Goal: Task Accomplishment & Management: Complete application form

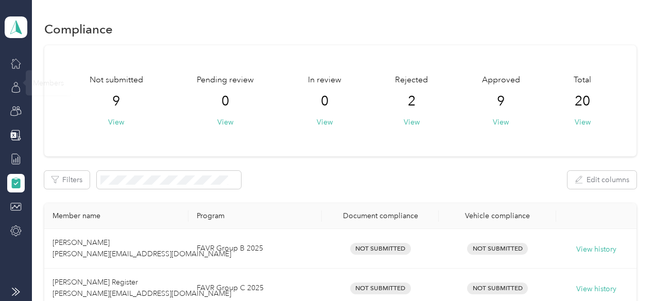
click at [21, 46] on div "Team dashboard" at bounding box center [16, 120] width 23 height 240
click at [16, 68] on icon at bounding box center [15, 63] width 11 height 11
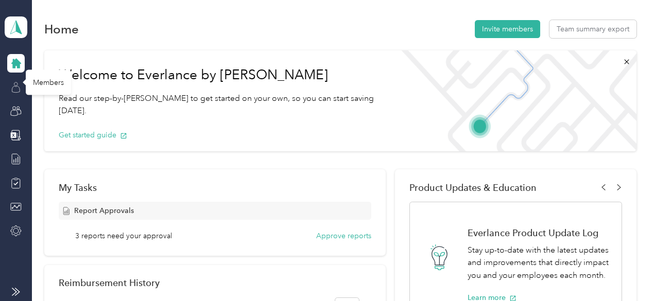
click at [18, 82] on icon at bounding box center [15, 87] width 11 height 11
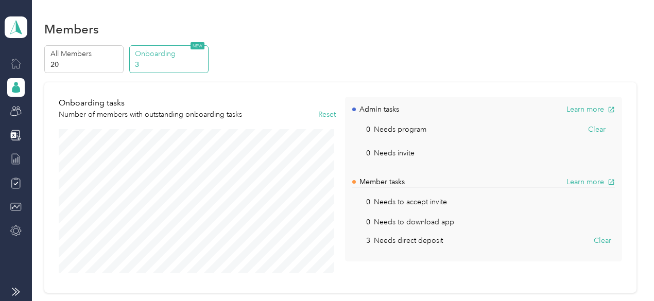
click at [382, 107] on p "Admin tasks" at bounding box center [379, 109] width 40 height 11
click at [586, 61] on div "All Members 20 Onboarding 3 NEW" at bounding box center [339, 59] width 591 height 28
click at [14, 108] on icon at bounding box center [15, 111] width 11 height 11
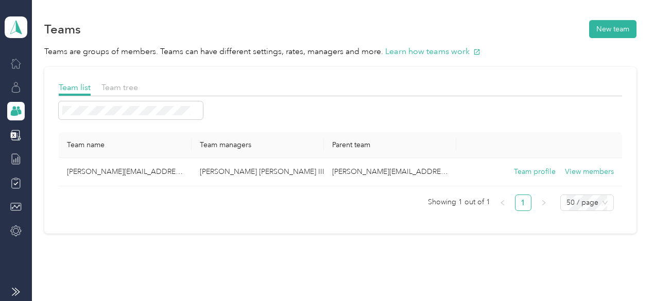
click at [15, 81] on div at bounding box center [15, 87] width 17 height 19
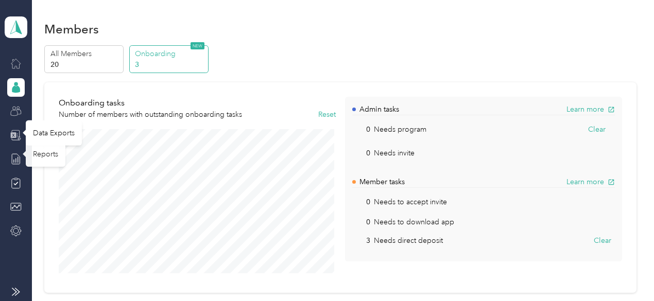
click at [15, 137] on icon at bounding box center [14, 135] width 6 height 6
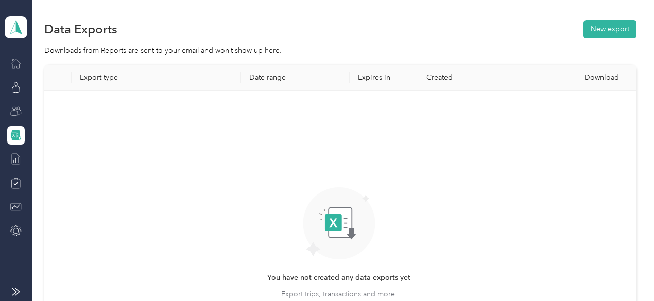
click at [14, 169] on div at bounding box center [15, 147] width 17 height 186
click at [14, 163] on icon at bounding box center [15, 158] width 11 height 11
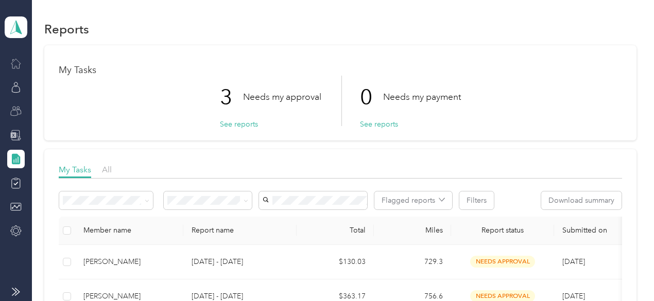
click at [16, 169] on div at bounding box center [15, 147] width 17 height 186
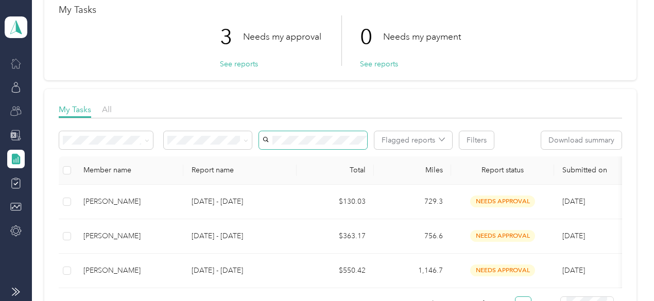
scroll to position [59, 0]
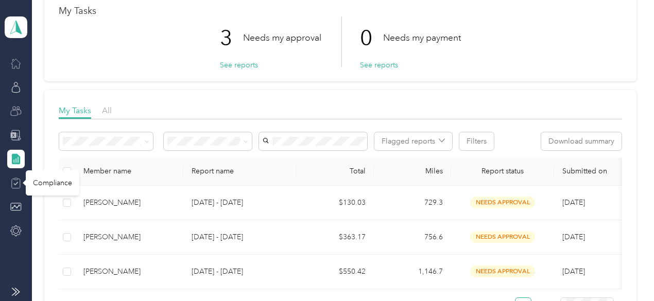
click at [17, 184] on icon at bounding box center [15, 183] width 11 height 11
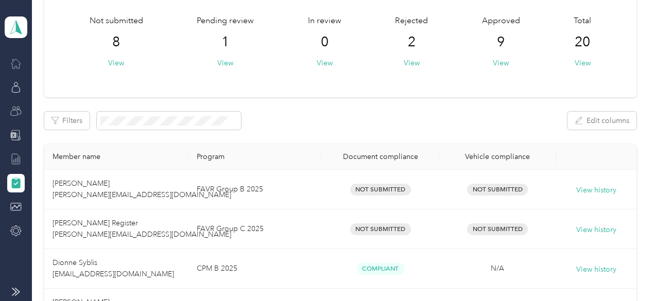
click at [17, 184] on icon at bounding box center [16, 183] width 9 height 10
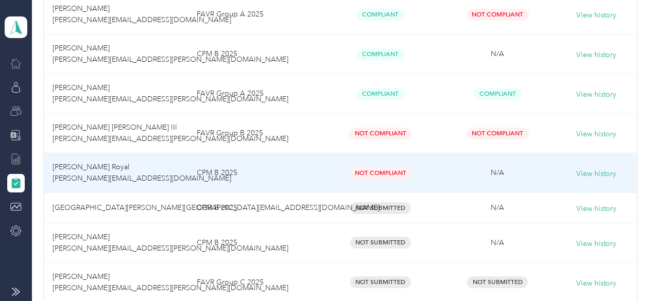
scroll to position [568, 0]
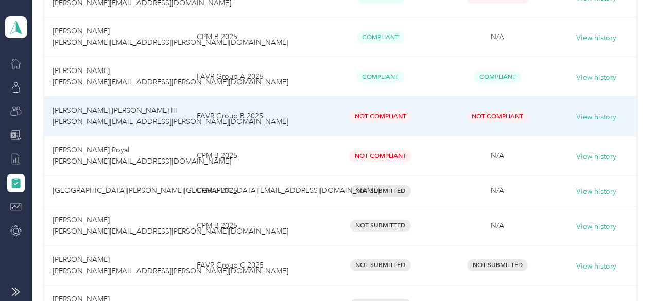
click at [261, 112] on td "FAVR Group B 2025" at bounding box center [254, 117] width 133 height 40
click at [581, 118] on button "View history" at bounding box center [596, 117] width 40 height 11
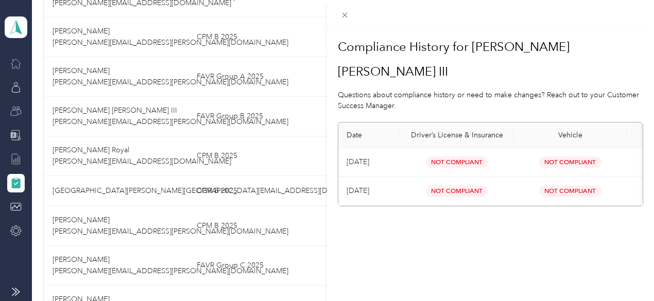
click at [555, 206] on div "Compliance History for [PERSON_NAME] [PERSON_NAME] III Questions about complian…" at bounding box center [490, 177] width 327 height 301
click at [461, 42] on h1 "Compliance History for [PERSON_NAME] [PERSON_NAME] III" at bounding box center [490, 58] width 305 height 49
click at [346, 16] on icon at bounding box center [344, 15] width 9 height 9
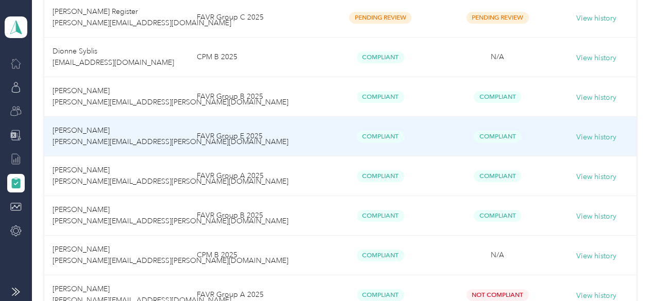
scroll to position [285, 0]
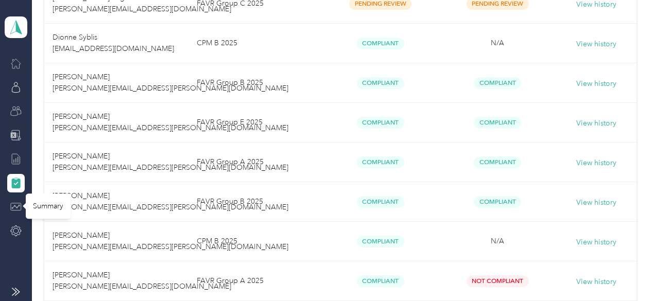
click at [16, 203] on icon at bounding box center [15, 206] width 11 height 11
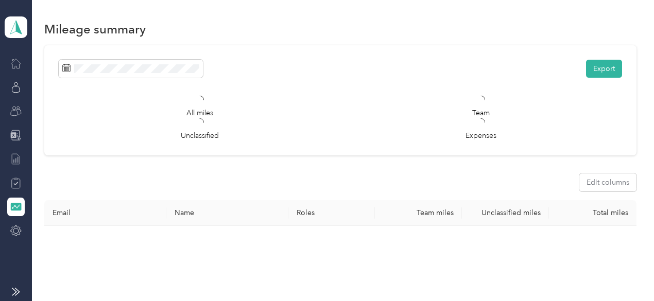
click at [16, 203] on icon at bounding box center [15, 206] width 11 height 11
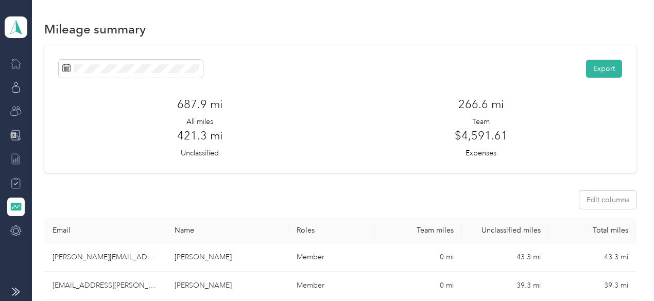
click at [16, 203] on icon at bounding box center [15, 206] width 11 height 11
click at [10, 230] on icon at bounding box center [15, 230] width 11 height 11
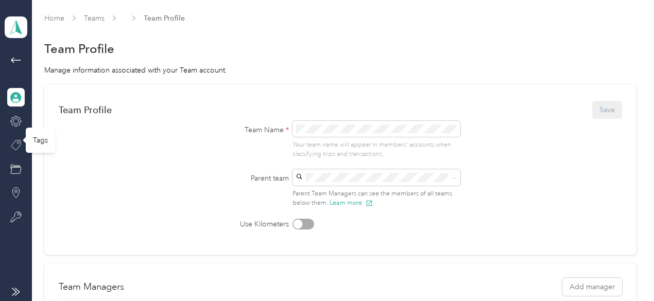
click at [17, 141] on icon at bounding box center [15, 144] width 11 height 11
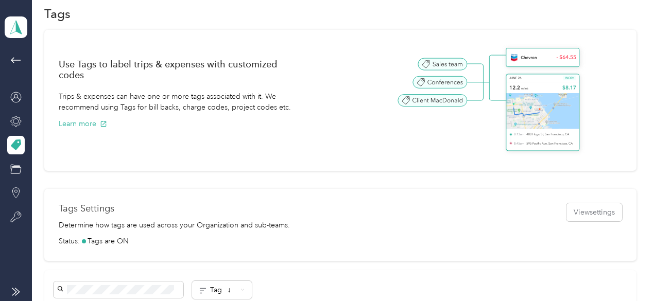
scroll to position [26, 0]
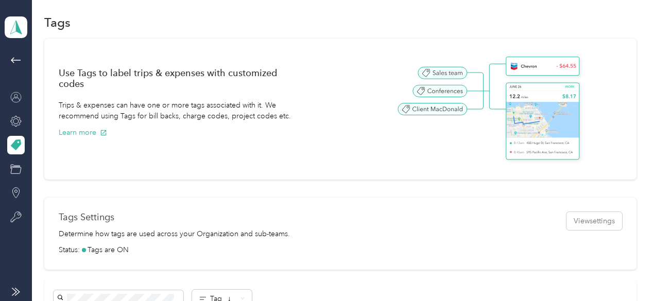
click at [17, 93] on icon at bounding box center [15, 97] width 11 height 11
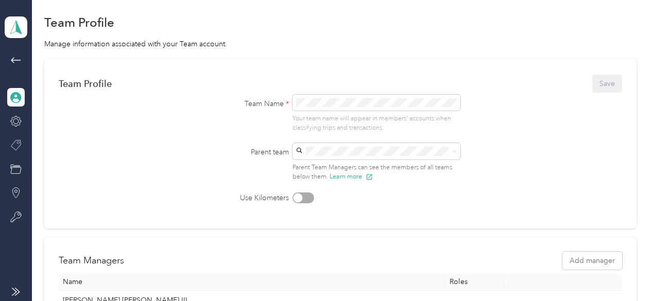
scroll to position [166, 0]
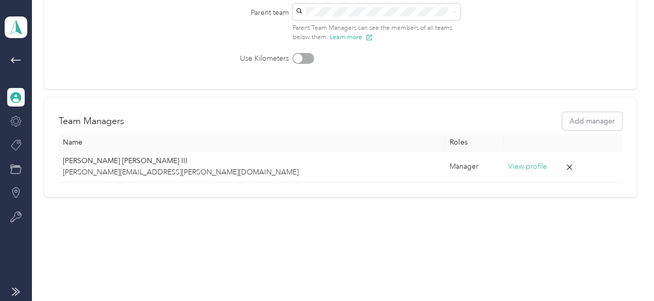
click at [15, 128] on div at bounding box center [15, 121] width 17 height 19
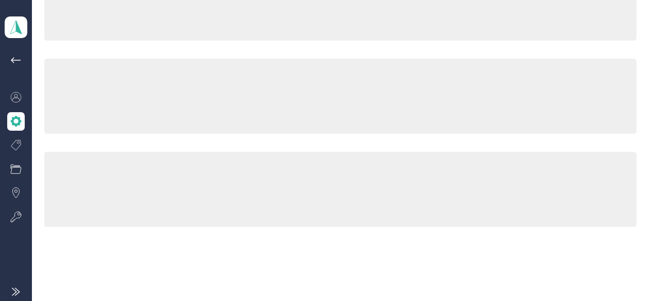
scroll to position [166, 0]
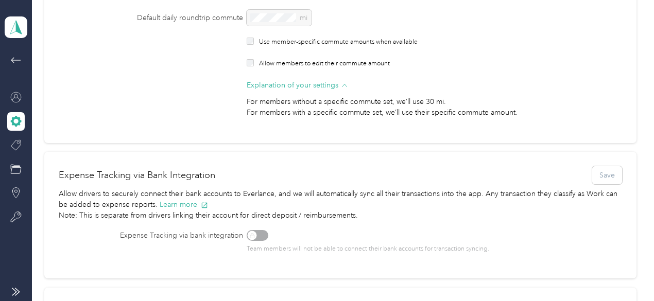
click at [12, 60] on icon at bounding box center [16, 60] width 10 height 6
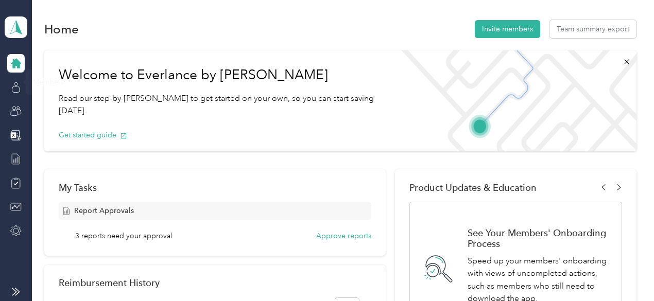
click at [19, 65] on icon at bounding box center [16, 64] width 10 height 10
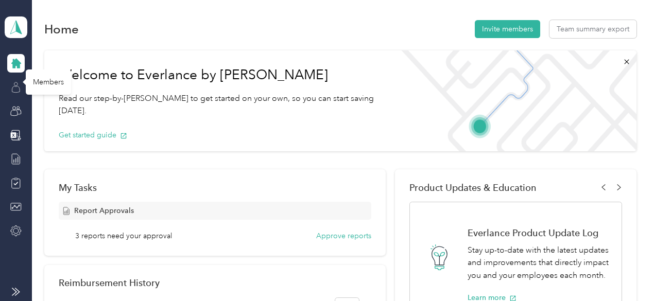
click at [15, 90] on icon at bounding box center [15, 87] width 11 height 11
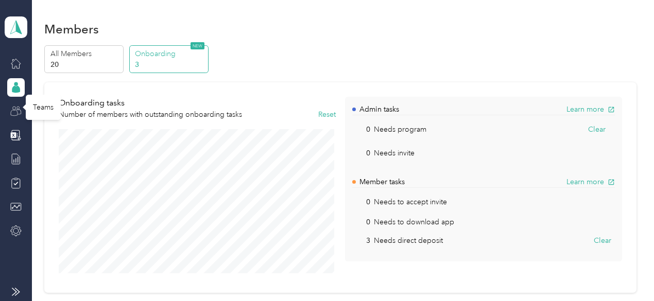
click at [15, 109] on icon at bounding box center [15, 111] width 11 height 11
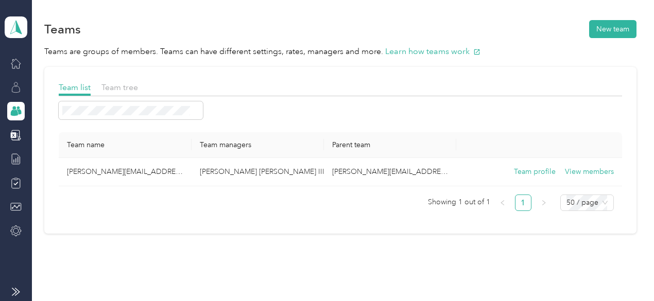
click at [21, 145] on div at bounding box center [15, 147] width 17 height 186
click at [17, 137] on icon at bounding box center [15, 135] width 11 height 11
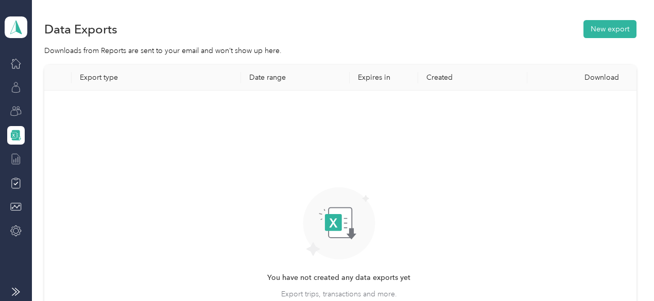
click at [17, 156] on icon at bounding box center [15, 158] width 11 height 11
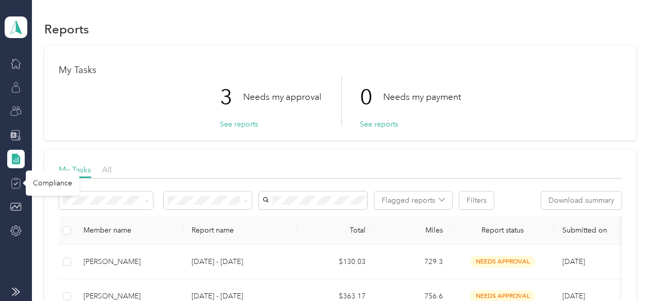
click at [16, 188] on icon at bounding box center [16, 183] width 8 height 9
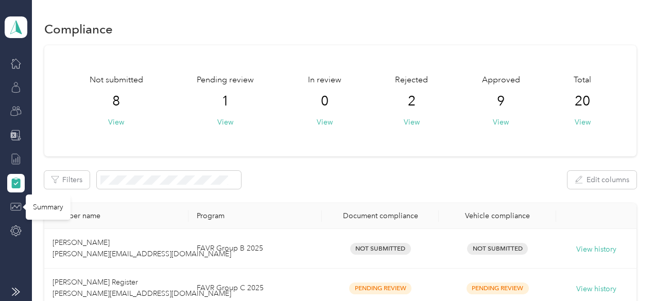
click at [15, 207] on icon at bounding box center [15, 206] width 11 height 11
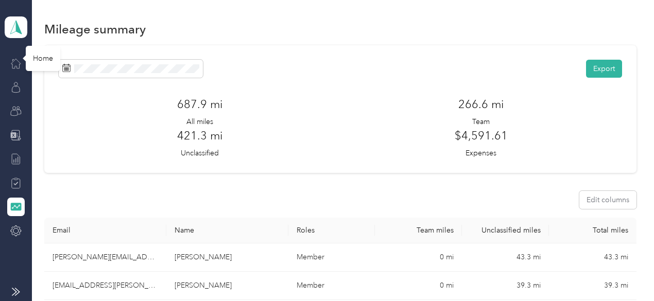
click at [20, 64] on icon at bounding box center [15, 63] width 9 height 9
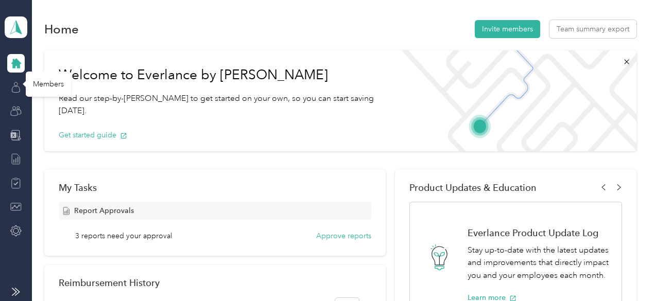
click at [13, 85] on icon at bounding box center [15, 87] width 11 height 11
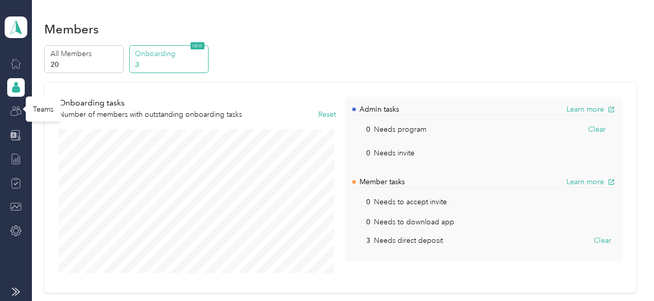
click at [14, 114] on icon at bounding box center [15, 111] width 11 height 11
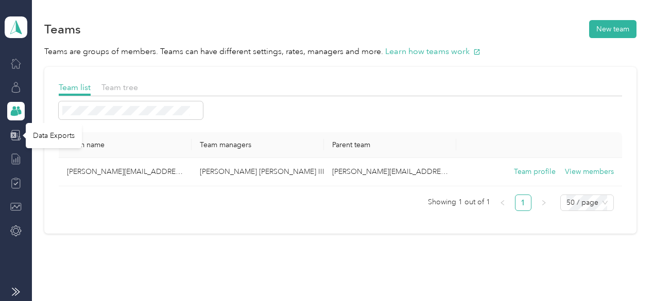
click at [16, 135] on icon at bounding box center [15, 135] width 11 height 11
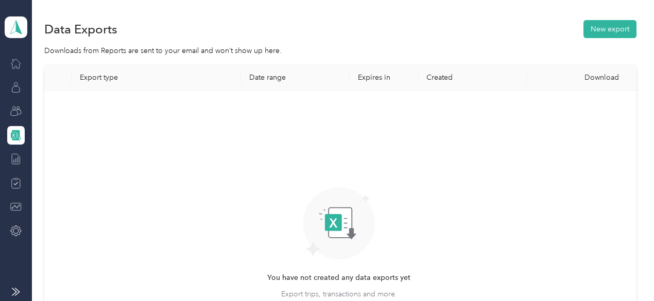
click at [14, 156] on icon at bounding box center [15, 158] width 11 height 11
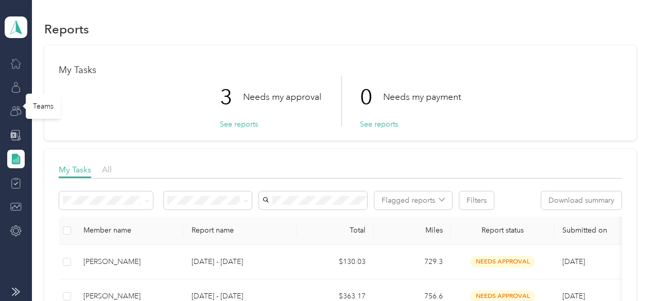
click at [16, 109] on icon at bounding box center [15, 111] width 11 height 11
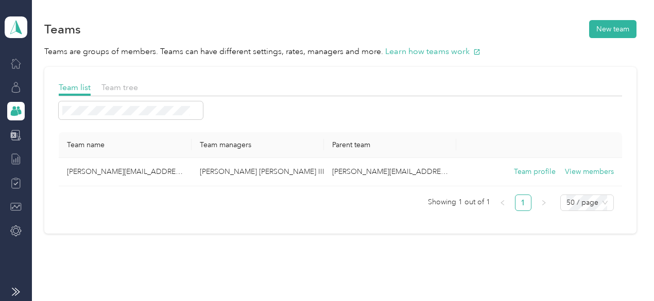
click at [16, 143] on div at bounding box center [15, 135] width 17 height 19
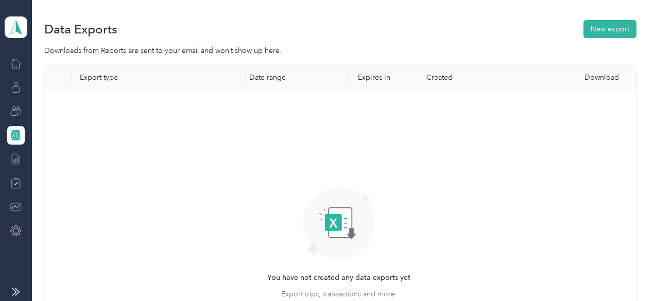
click at [20, 168] on div at bounding box center [15, 147] width 17 height 186
click at [14, 162] on line at bounding box center [14, 161] width 0 height 3
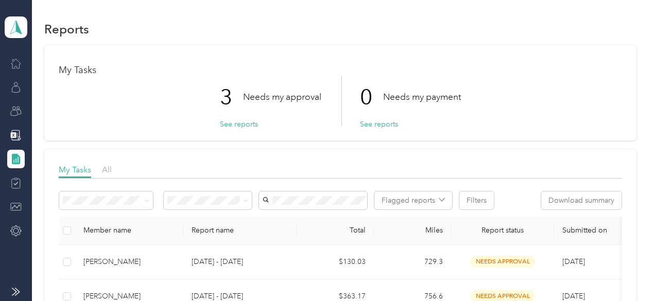
scroll to position [127, 0]
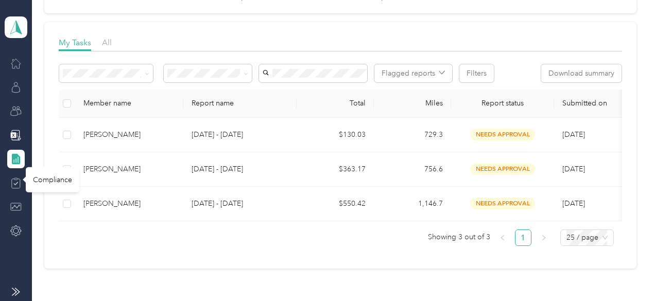
click at [20, 182] on icon at bounding box center [15, 183] width 11 height 11
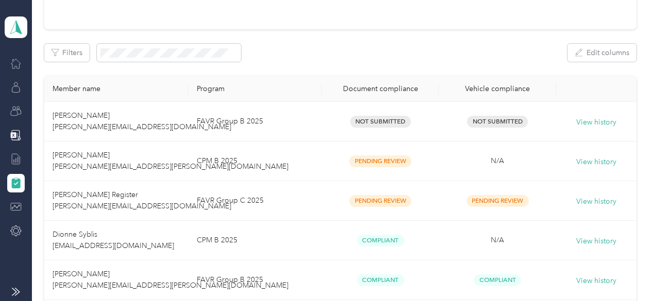
click at [15, 205] on icon at bounding box center [15, 207] width 8 height 4
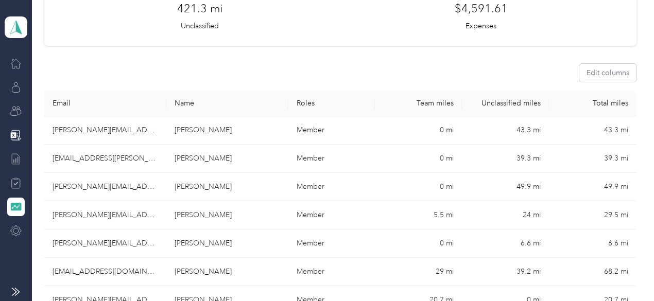
click at [14, 224] on div at bounding box center [15, 231] width 17 height 19
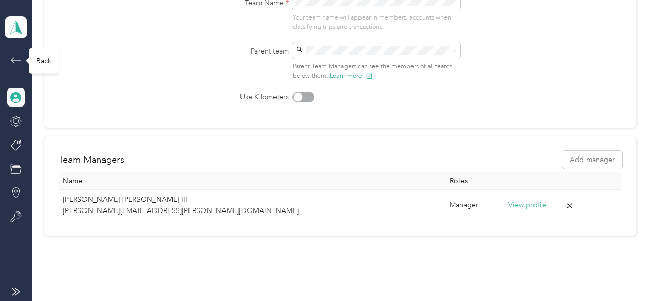
click at [10, 57] on icon at bounding box center [16, 60] width 12 height 12
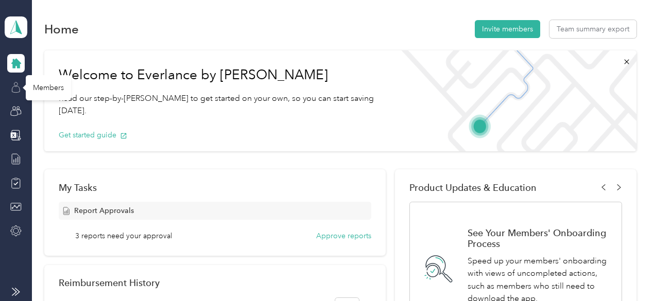
click at [19, 82] on icon at bounding box center [15, 87] width 11 height 11
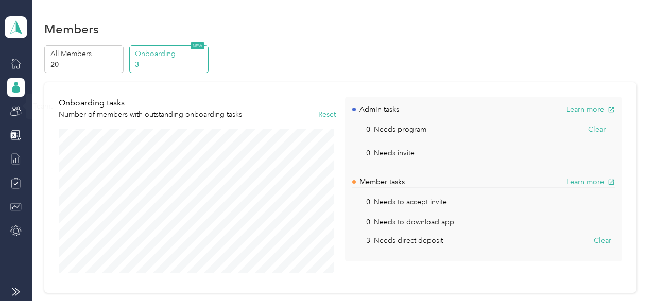
click at [19, 121] on div at bounding box center [15, 147] width 17 height 186
click at [17, 112] on icon at bounding box center [14, 113] width 7 height 6
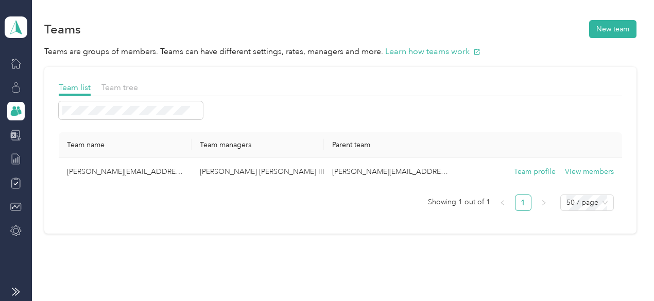
click at [21, 140] on icon at bounding box center [15, 135] width 11 height 11
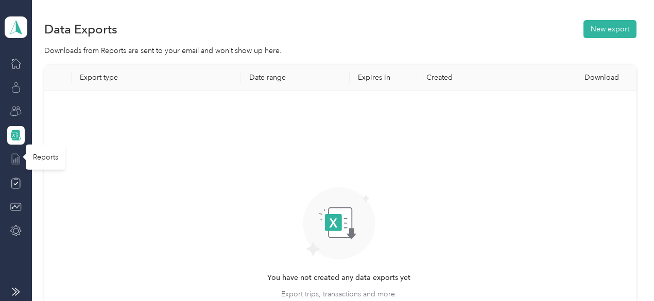
click at [17, 157] on icon at bounding box center [15, 158] width 11 height 11
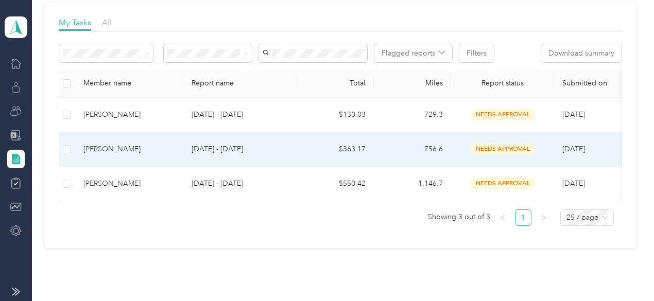
scroll to position [34, 0]
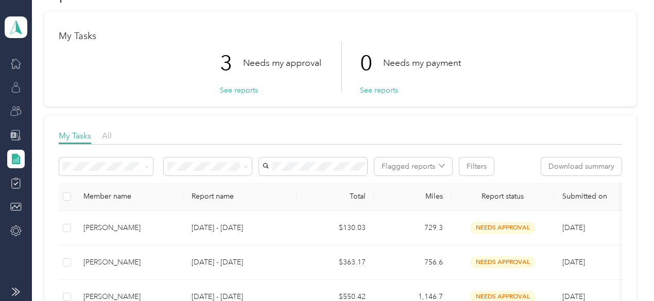
drag, startPoint x: 268, startPoint y: 152, endPoint x: 532, endPoint y: 129, distance: 265.5
click at [532, 129] on div "My Tasks All Flagged reports Filters Download summary Member name Report name T…" at bounding box center [339, 238] width 591 height 247
click at [20, 186] on icon at bounding box center [16, 183] width 8 height 9
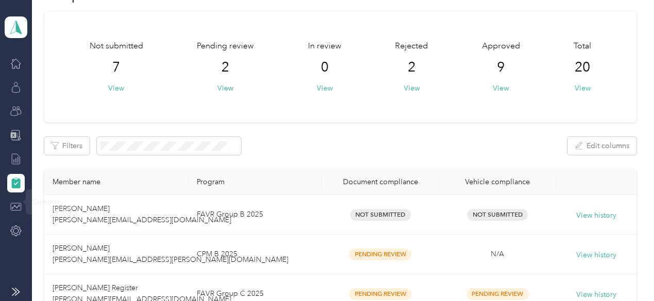
click at [14, 213] on div at bounding box center [15, 207] width 17 height 19
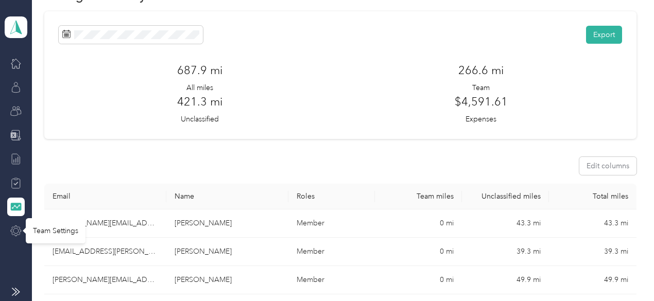
click at [15, 230] on icon at bounding box center [15, 230] width 11 height 11
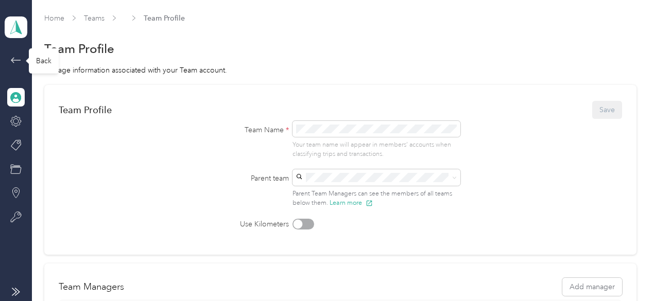
click at [15, 59] on icon at bounding box center [16, 60] width 12 height 12
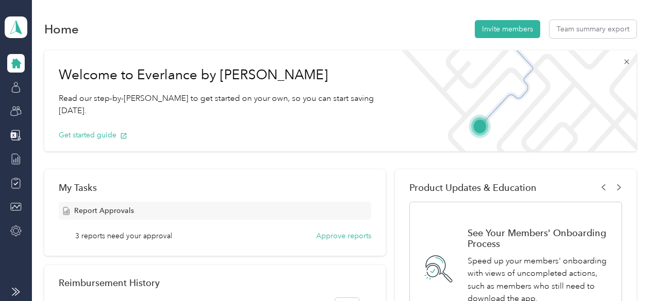
click at [626, 60] on icon at bounding box center [626, 62] width 8 height 8
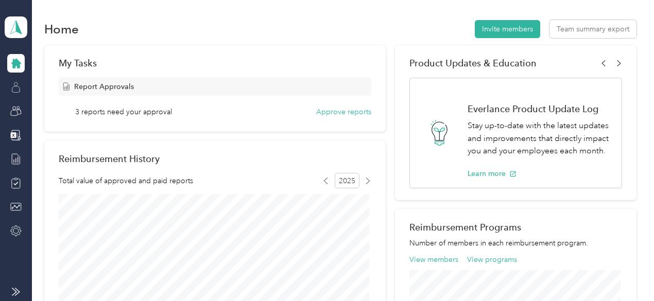
click at [19, 86] on icon at bounding box center [15, 87] width 11 height 11
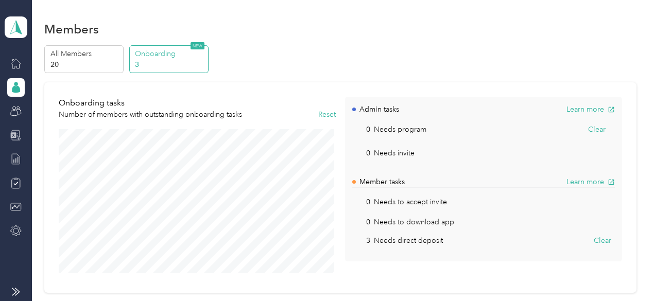
click at [16, 140] on icon at bounding box center [15, 135] width 11 height 11
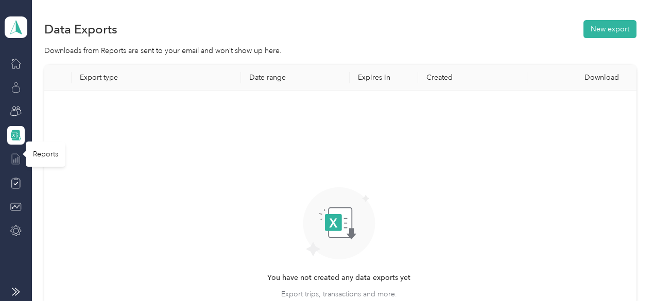
click at [17, 156] on icon at bounding box center [15, 158] width 11 height 11
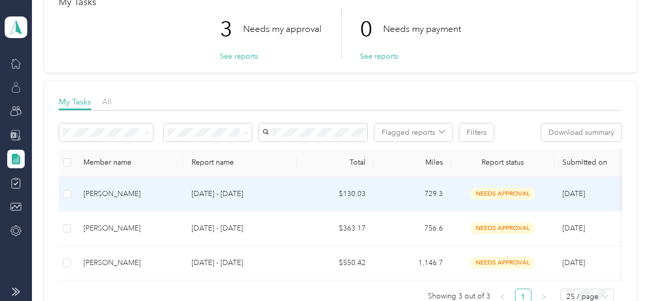
scroll to position [69, 0]
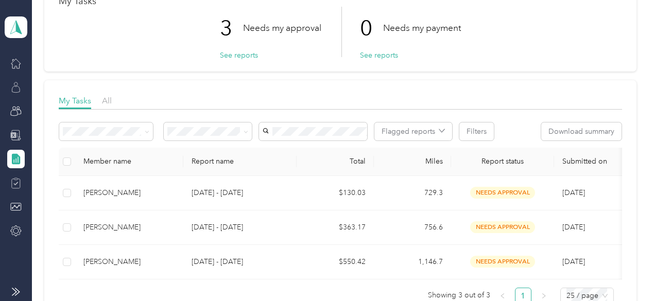
click at [10, 183] on icon at bounding box center [15, 183] width 11 height 11
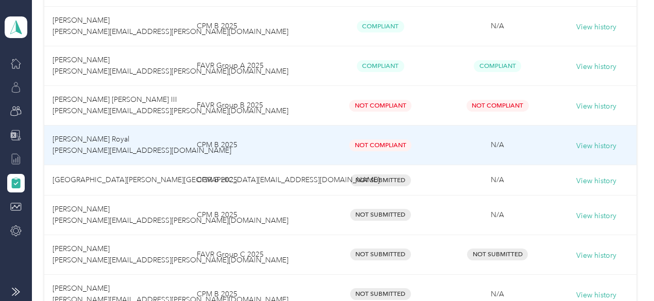
scroll to position [619, 0]
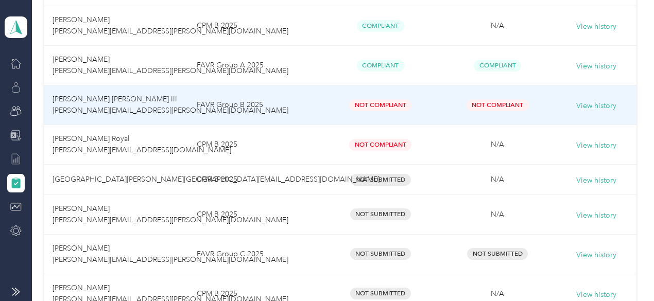
click at [423, 110] on td "Not Compliant" at bounding box center [380, 105] width 117 height 40
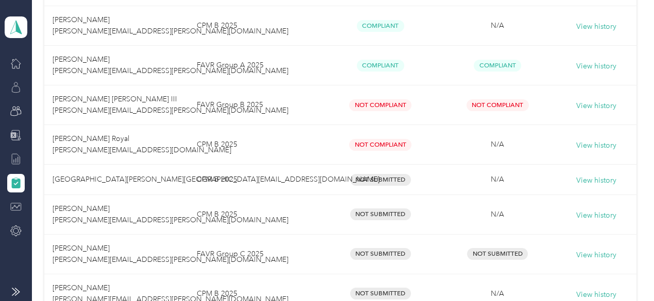
click at [22, 201] on div at bounding box center [15, 207] width 17 height 19
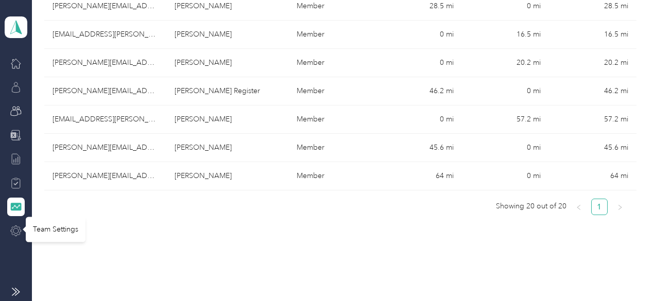
click at [14, 231] on icon at bounding box center [15, 230] width 11 height 11
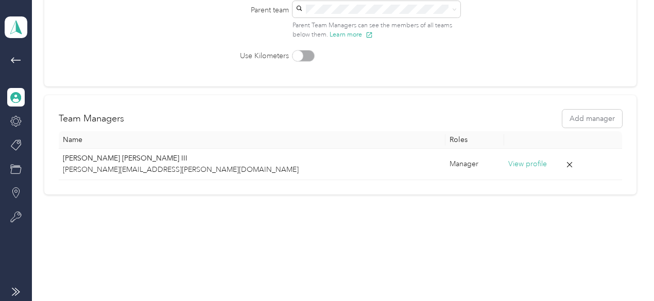
scroll to position [167, 0]
click at [13, 206] on div at bounding box center [15, 140] width 17 height 172
click at [16, 213] on icon at bounding box center [15, 217] width 11 height 11
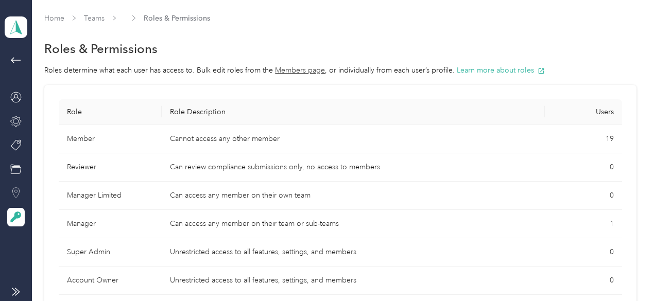
click at [17, 184] on div at bounding box center [15, 193] width 17 height 19
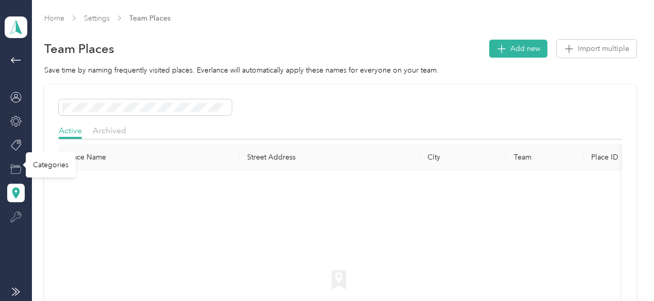
click at [17, 170] on icon at bounding box center [15, 169] width 11 height 11
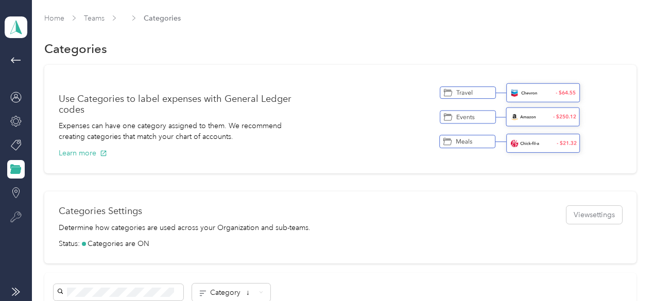
click at [27, 146] on div "Team dashboard" at bounding box center [16, 113] width 23 height 226
click at [17, 146] on icon at bounding box center [15, 144] width 11 height 11
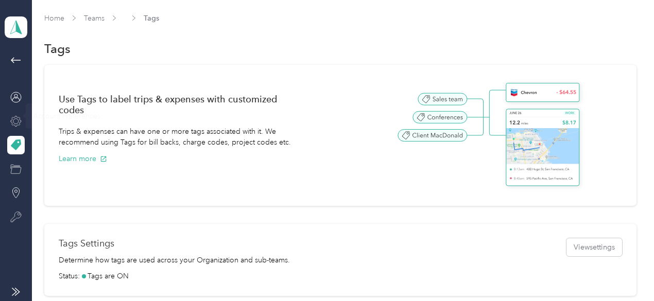
click at [17, 114] on div at bounding box center [15, 121] width 17 height 19
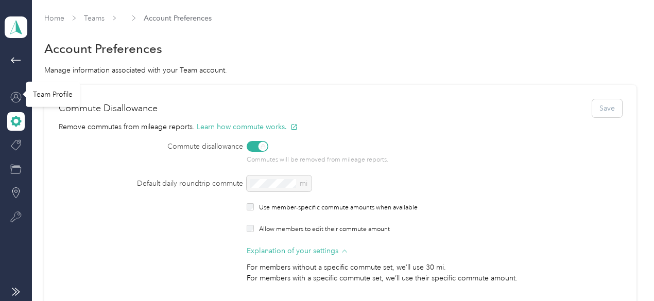
click at [15, 96] on icon at bounding box center [15, 97] width 11 height 11
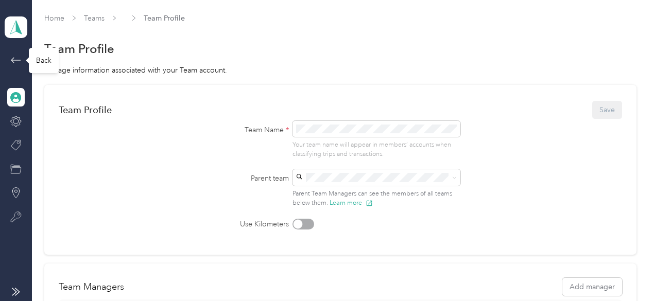
click at [9, 60] on span at bounding box center [15, 60] width 17 height 12
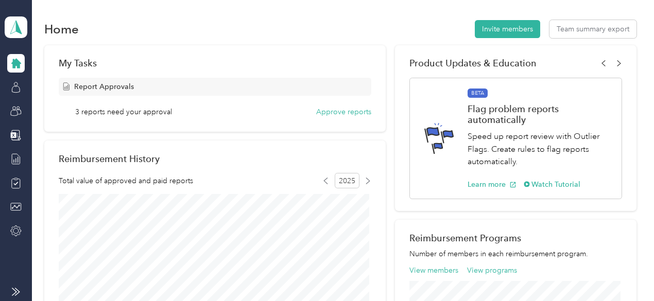
click at [18, 57] on div at bounding box center [15, 63] width 17 height 19
click at [17, 91] on icon at bounding box center [15, 87] width 11 height 11
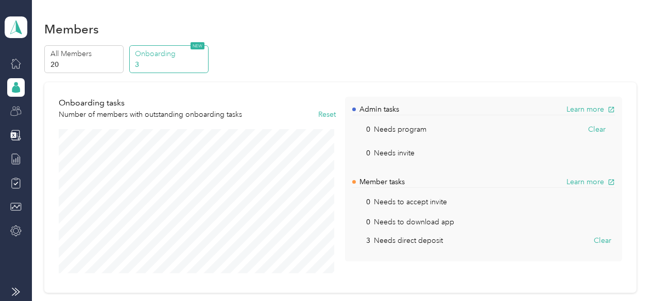
click at [19, 110] on icon at bounding box center [15, 111] width 11 height 11
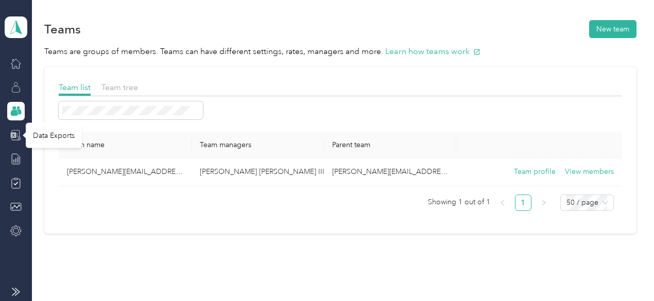
click at [13, 138] on icon at bounding box center [15, 135] width 11 height 11
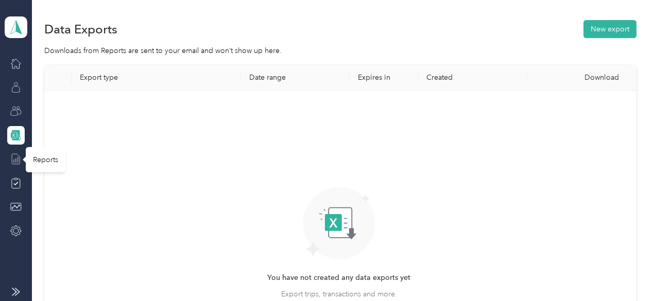
click at [19, 162] on icon at bounding box center [15, 158] width 11 height 11
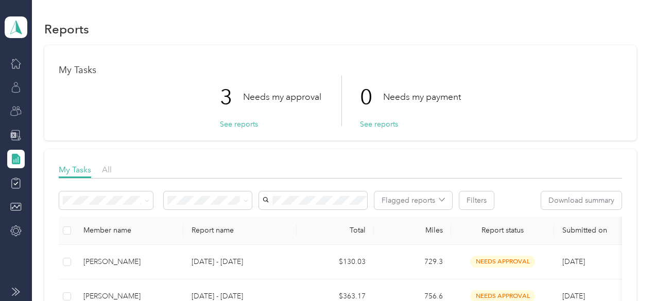
click at [14, 288] on icon at bounding box center [16, 292] width 8 height 8
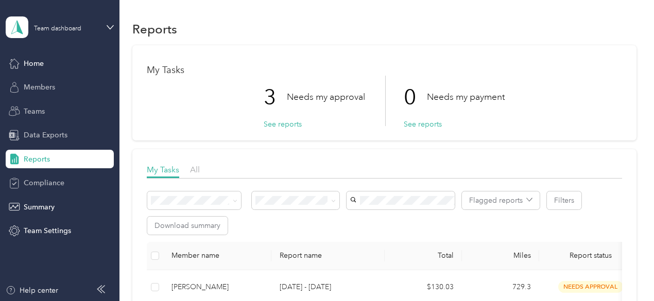
click at [58, 178] on span "Compliance" at bounding box center [44, 183] width 41 height 11
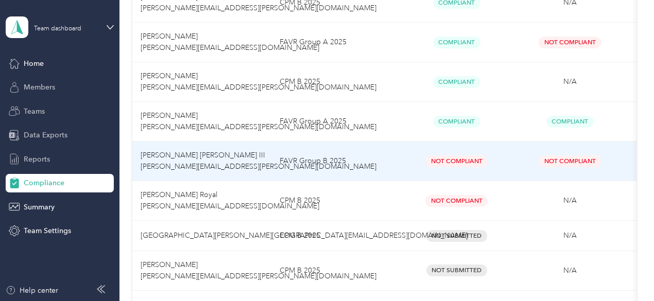
scroll to position [564, 0]
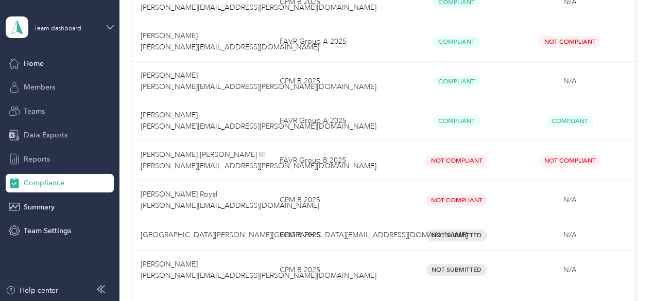
click at [110, 26] on icon at bounding box center [110, 27] width 7 height 7
click at [62, 108] on div "Personal dashboard" at bounding box center [47, 104] width 65 height 11
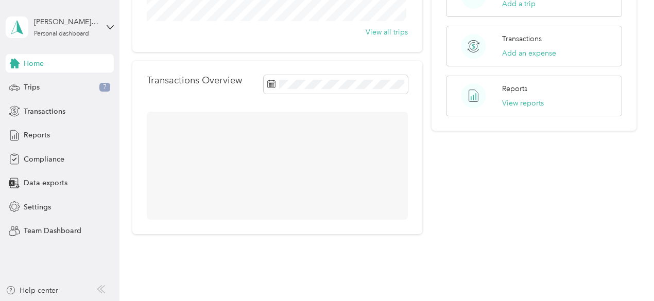
scroll to position [264, 0]
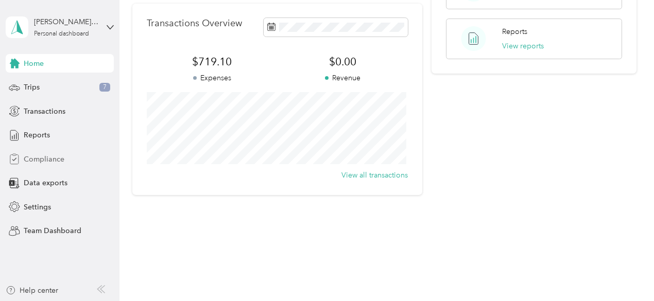
click at [50, 162] on span "Compliance" at bounding box center [44, 159] width 41 height 11
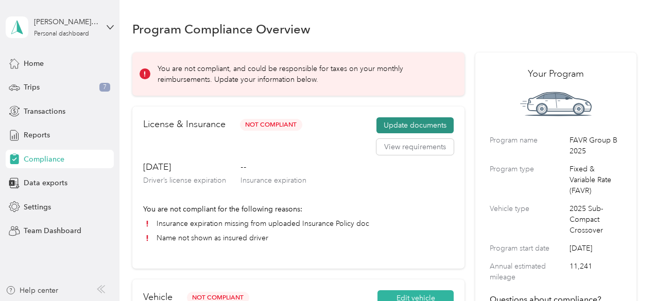
click at [416, 120] on button "Update documents" at bounding box center [414, 125] width 77 height 16
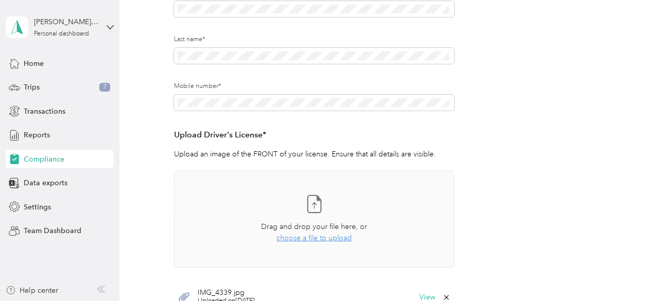
scroll to position [234, 0]
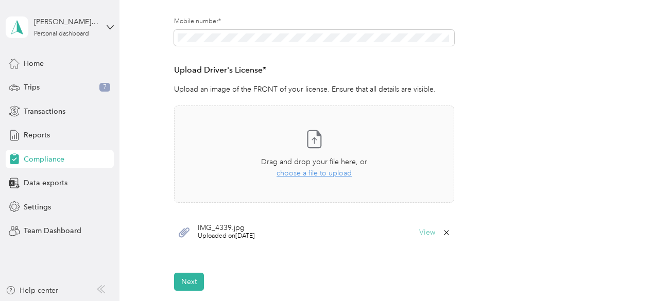
click at [426, 230] on button "View" at bounding box center [427, 232] width 16 height 7
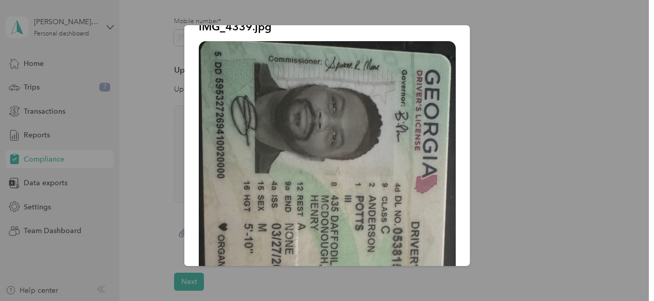
scroll to position [0, 0]
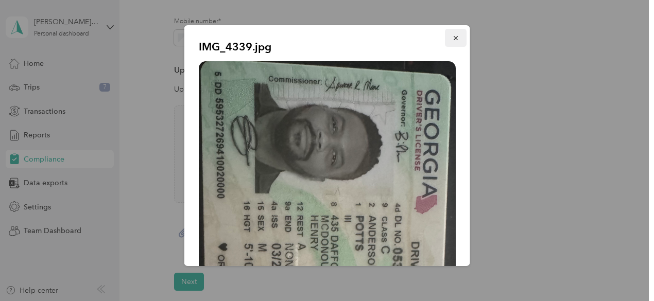
click at [452, 36] on icon "button" at bounding box center [455, 37] width 7 height 7
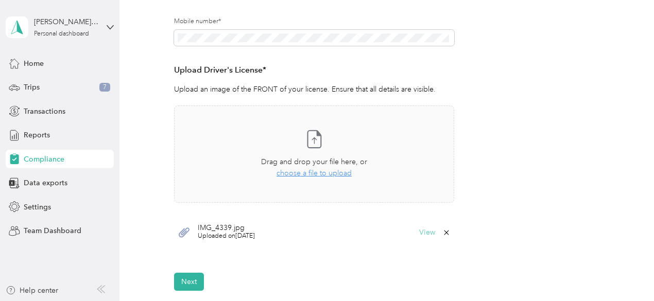
click at [424, 236] on button "View" at bounding box center [427, 232] width 16 height 7
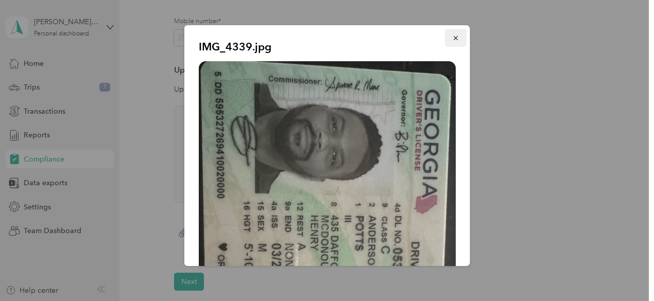
click at [452, 37] on icon "button" at bounding box center [455, 37] width 7 height 7
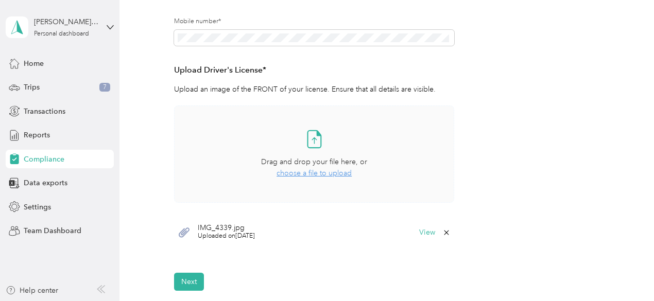
click at [323, 173] on span "choose a file to upload" at bounding box center [313, 173] width 75 height 9
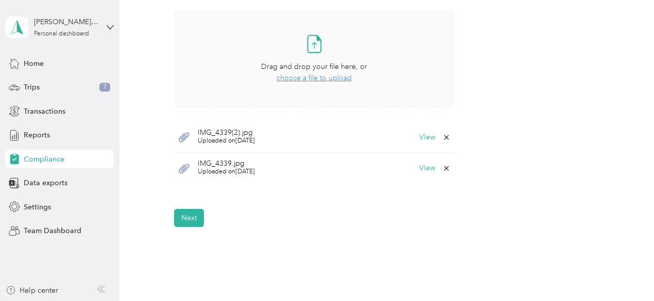
scroll to position [329, 0]
click at [190, 216] on button "Next" at bounding box center [189, 217] width 30 height 18
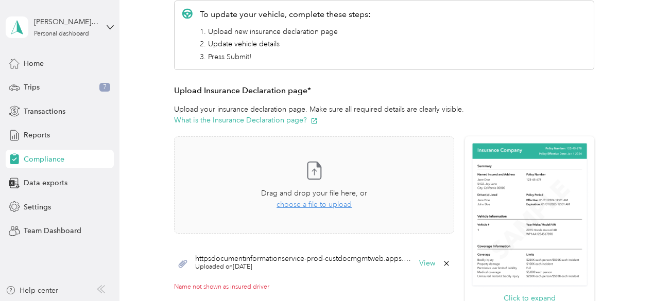
scroll to position [216, 0]
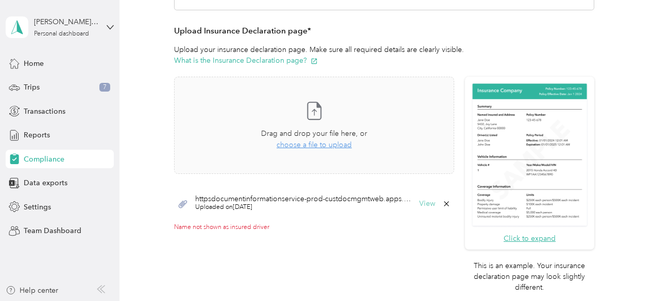
click at [424, 205] on button "View" at bounding box center [427, 203] width 16 height 7
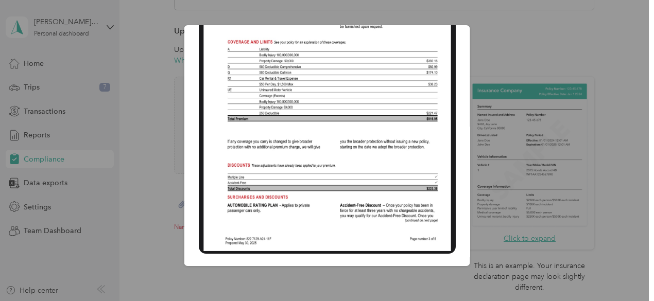
scroll to position [0, 0]
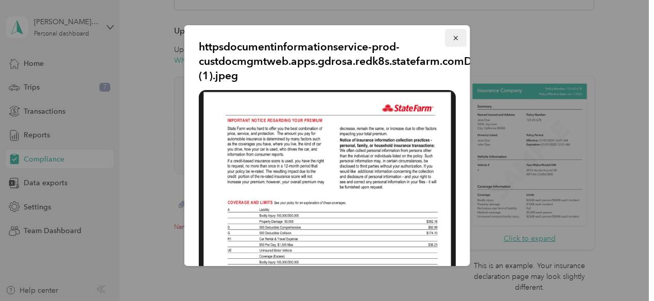
click at [452, 38] on icon "button" at bounding box center [455, 37] width 7 height 7
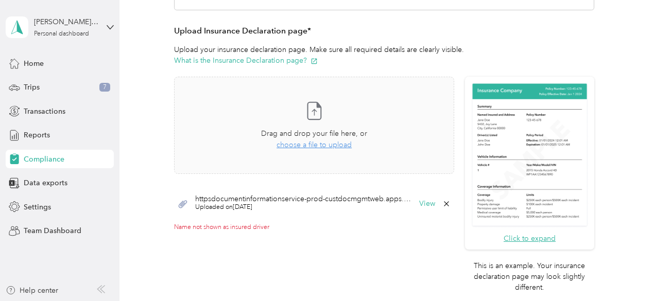
click at [444, 201] on icon at bounding box center [446, 204] width 8 height 8
click at [421, 213] on button "Yes" at bounding box center [419, 210] width 20 height 16
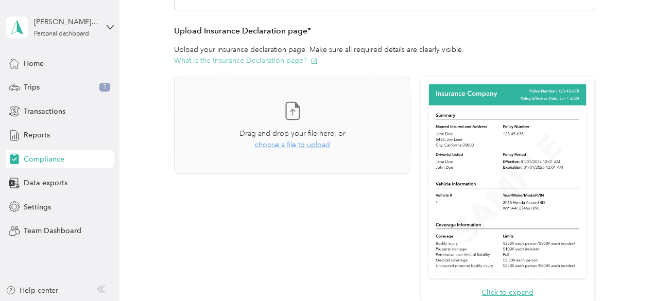
click at [267, 60] on button "What is the Insurance Declaration page?" at bounding box center [246, 60] width 144 height 11
